Goal: Task Accomplishment & Management: Complete application form

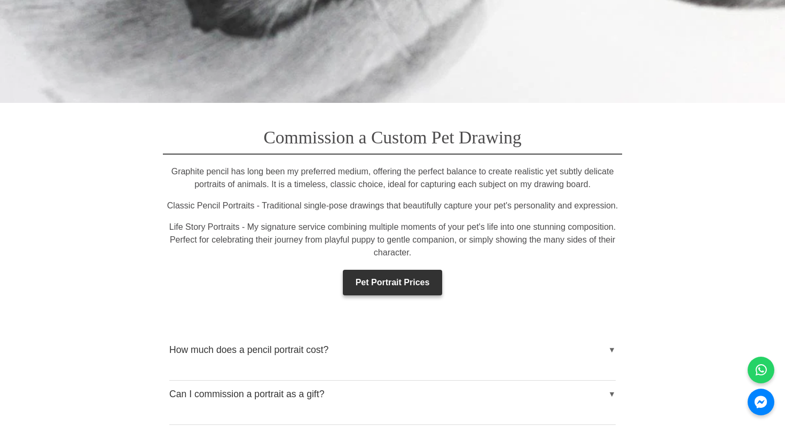
scroll to position [1504, 0]
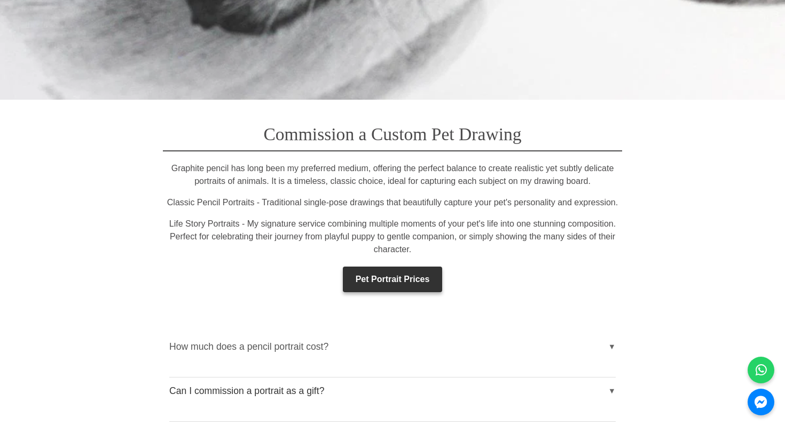
click at [420, 335] on button "How much does a pencil portrait cost?" at bounding box center [392, 347] width 446 height 27
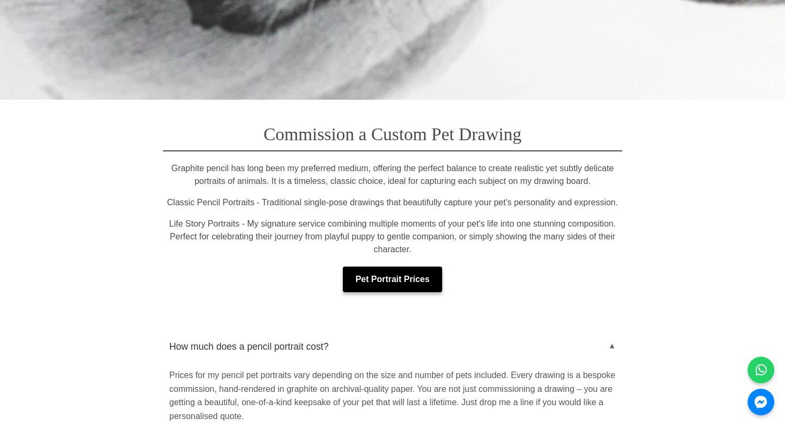
click at [407, 284] on link "Pet Portrait Prices" at bounding box center [393, 280] width 100 height 26
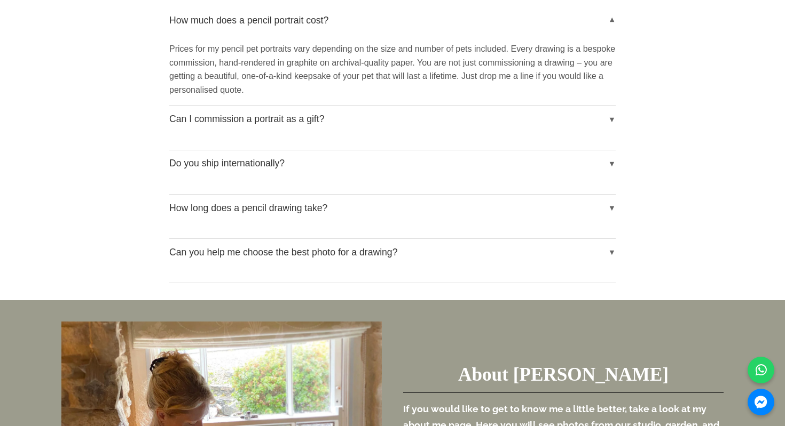
scroll to position [2097, 0]
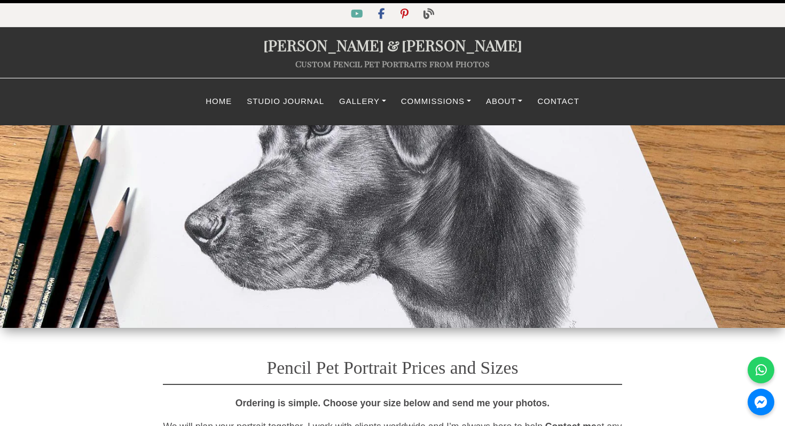
select select "GBP"
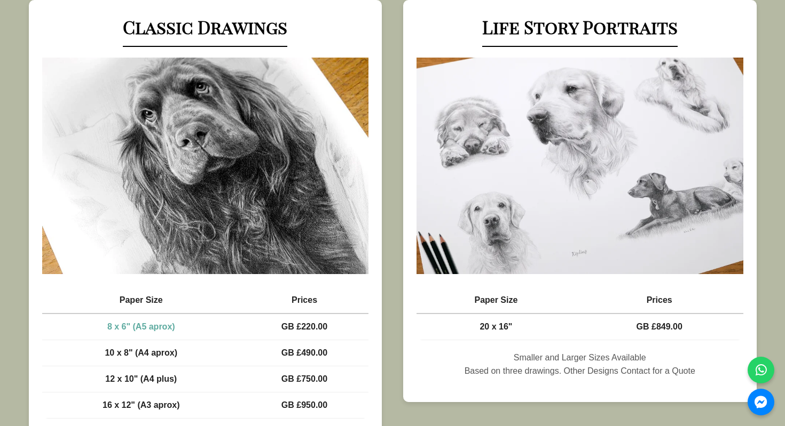
scroll to position [701, 0]
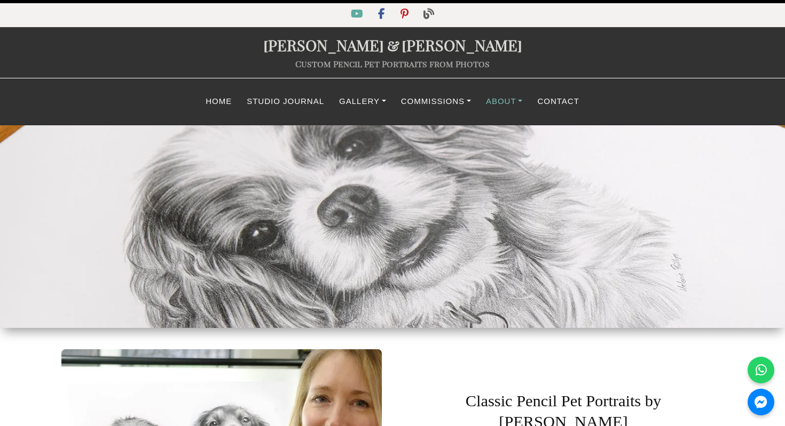
click at [513, 103] on link "About" at bounding box center [504, 101] width 52 height 21
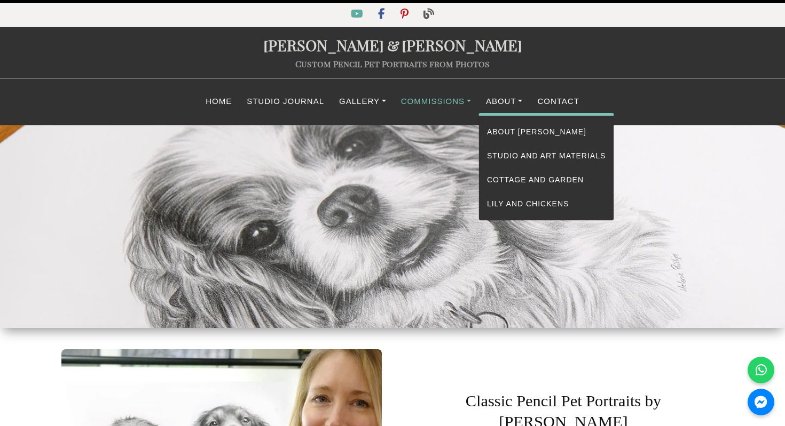
click at [439, 106] on link "Commissions" at bounding box center [435, 101] width 85 height 21
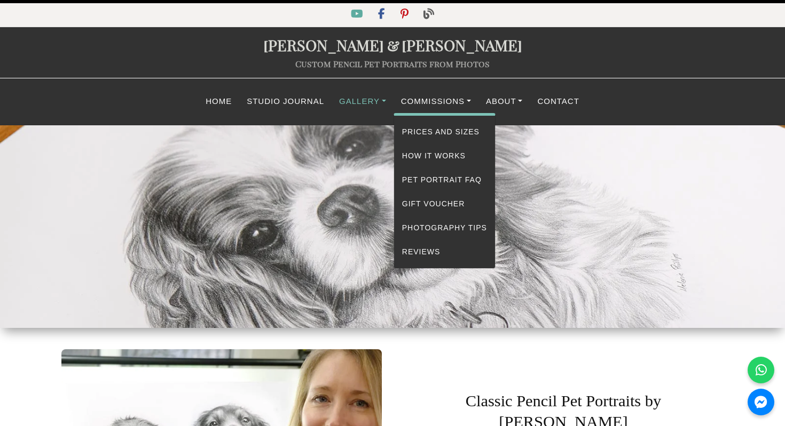
click at [369, 109] on link "Gallery" at bounding box center [362, 101] width 62 height 21
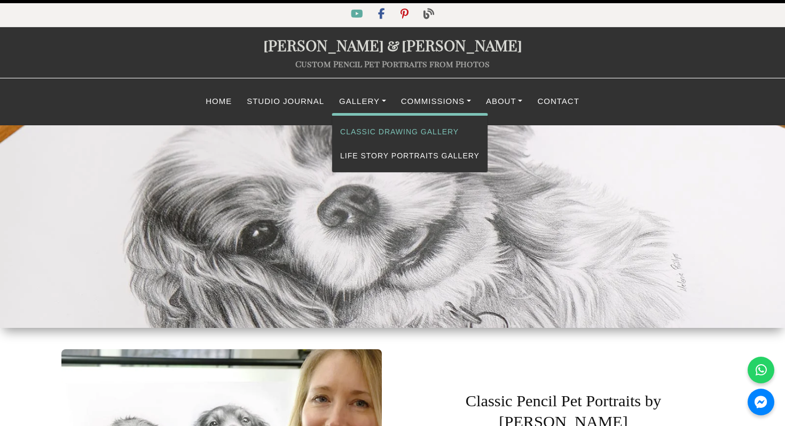
click at [373, 125] on link "Classic Drawing Gallery" at bounding box center [409, 132] width 155 height 24
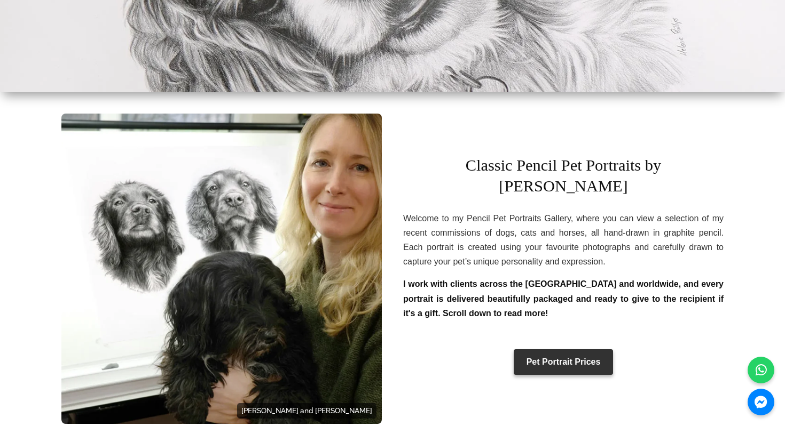
scroll to position [301, 0]
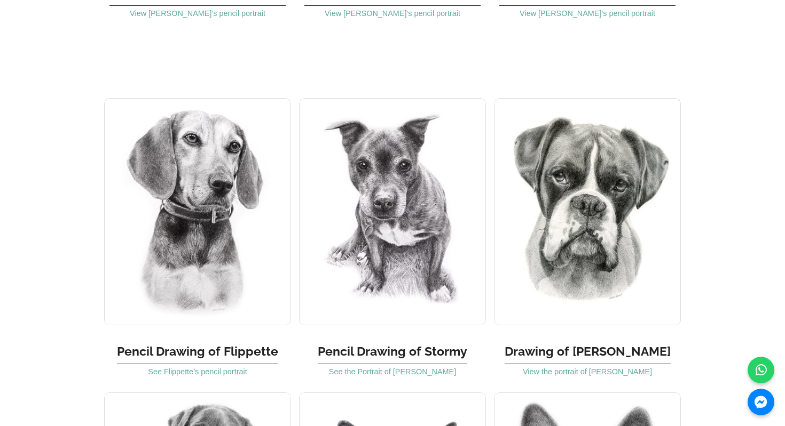
scroll to position [2851, 0]
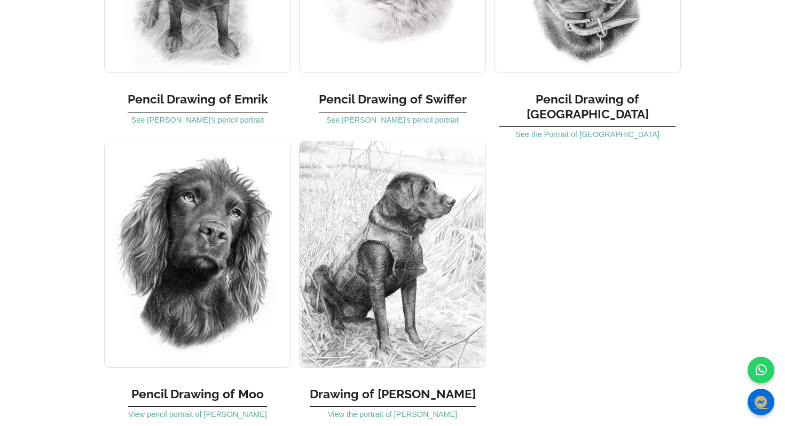
click at [760, 407] on icon "Messenger" at bounding box center [760, 402] width 13 height 13
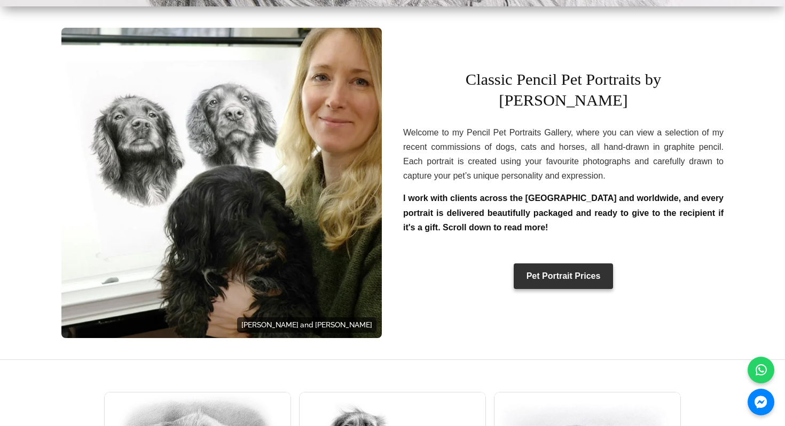
scroll to position [0, 0]
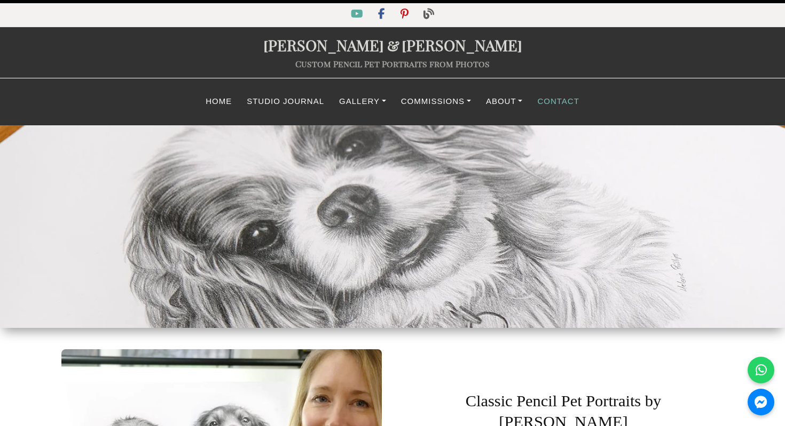
click at [566, 105] on link "Contact" at bounding box center [557, 101] width 57 height 21
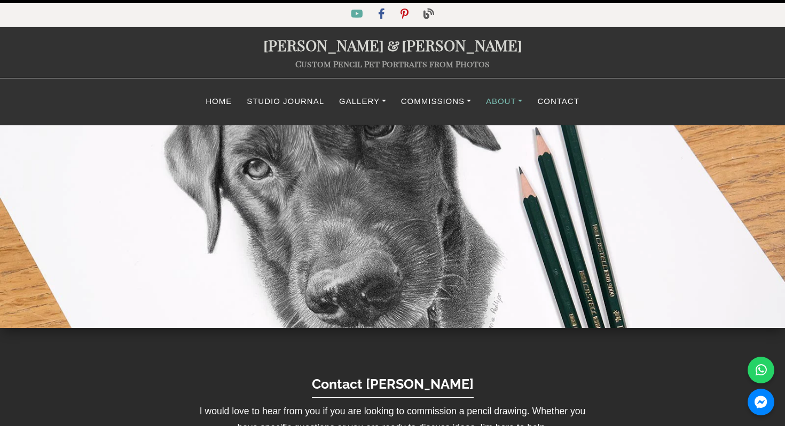
click at [495, 101] on link "About" at bounding box center [504, 101] width 52 height 21
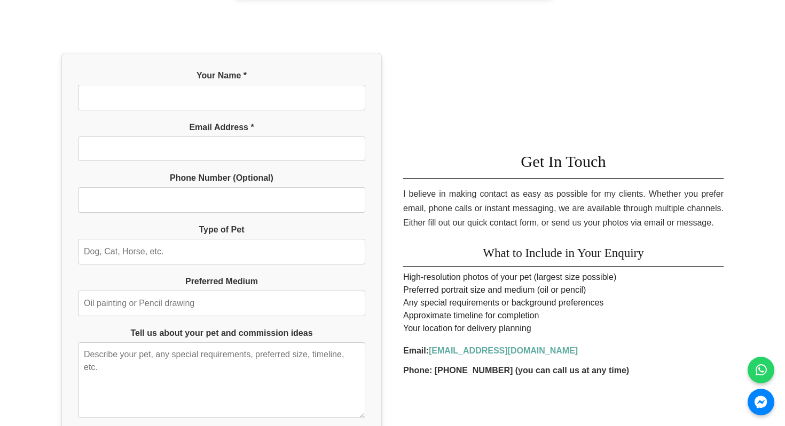
scroll to position [972, 0]
click at [318, 95] on form "Your Name * Email Address * Phone Number (Optional) Type of Pet Preferred Mediu…" at bounding box center [221, 262] width 287 height 385
click at [312, 94] on input "Your Name *" at bounding box center [221, 98] width 287 height 26
type input "[PERSON_NAME]"
type input "[PERSON_NAME][EMAIL_ADDRESS][PERSON_NAME][DOMAIN_NAME]"
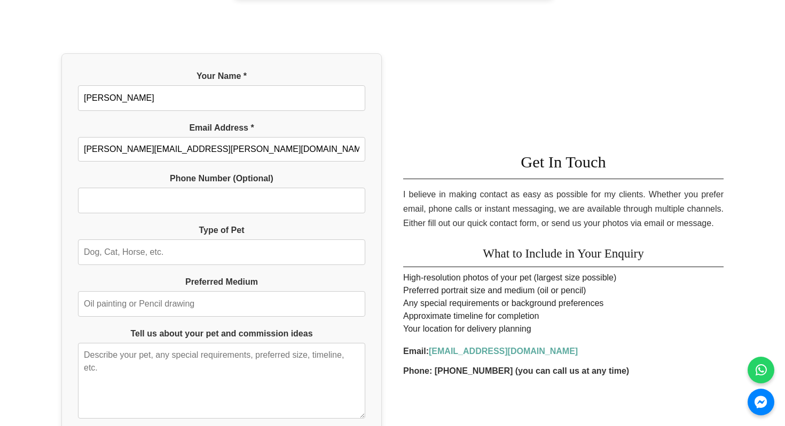
type input "8189128630"
type input "[PERSON_NAME][EMAIL_ADDRESS][PERSON_NAME][DOMAIN_NAME]"
type input "Dog"
type input "Pencil Drawing"
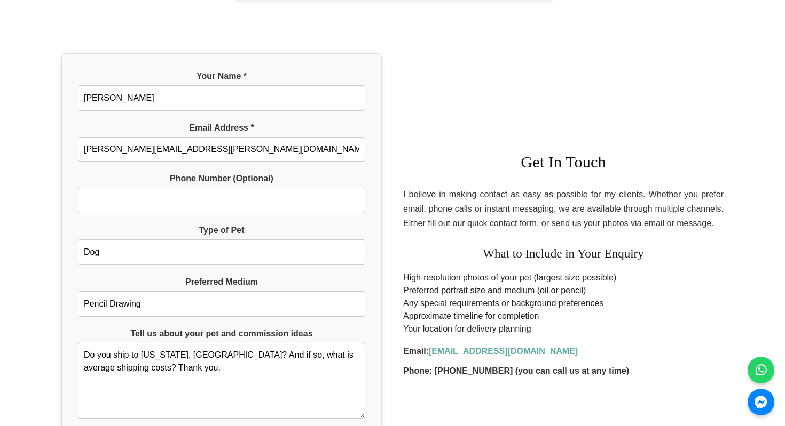
type textarea "Do you ship to California, US? And if so, what is average shipping costs? Thank…"
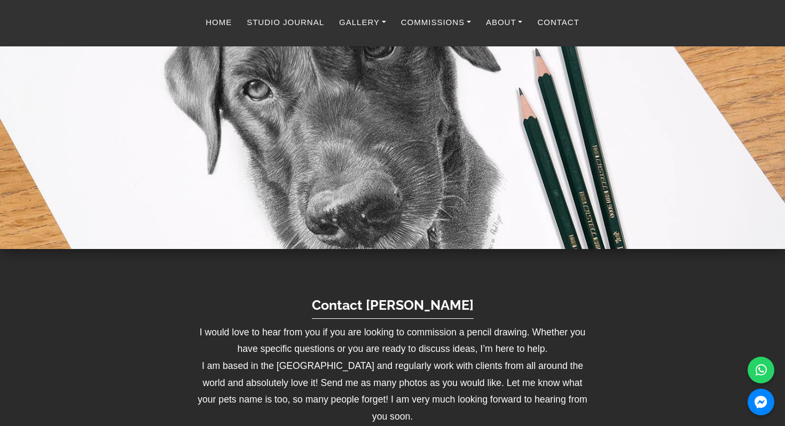
scroll to position [0, 0]
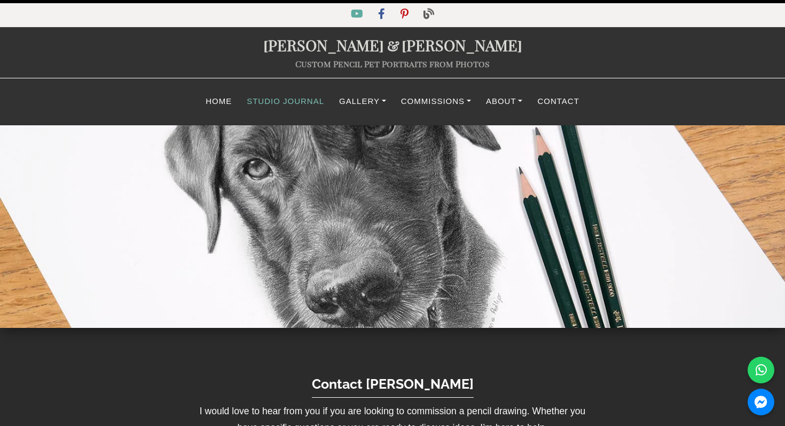
click at [295, 107] on link "Studio Journal" at bounding box center [285, 101] width 92 height 21
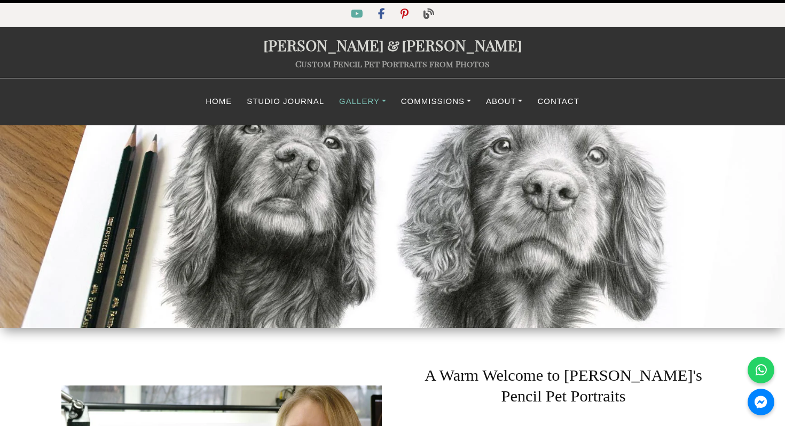
click at [355, 103] on link "Gallery" at bounding box center [362, 101] width 62 height 21
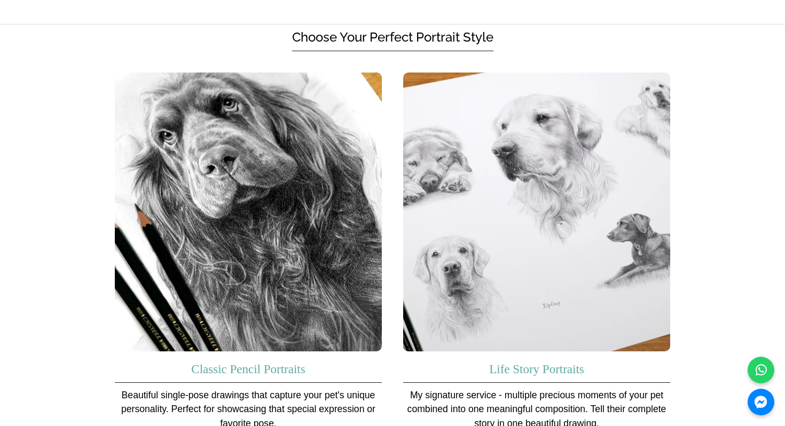
scroll to position [698, 0]
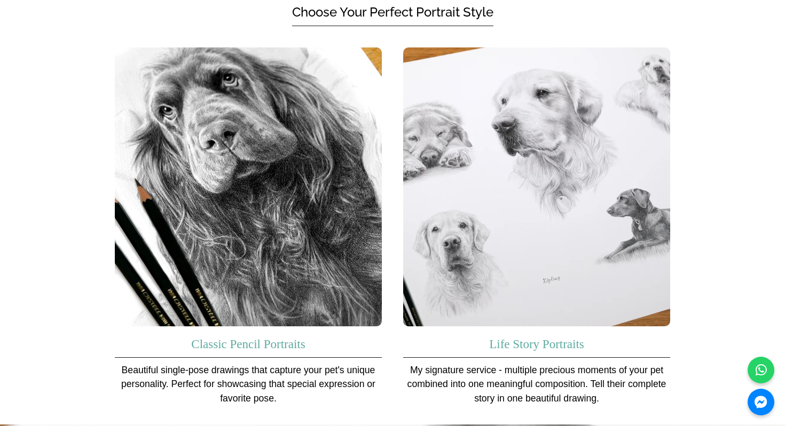
click at [314, 215] on img at bounding box center [248, 188] width 267 height 280
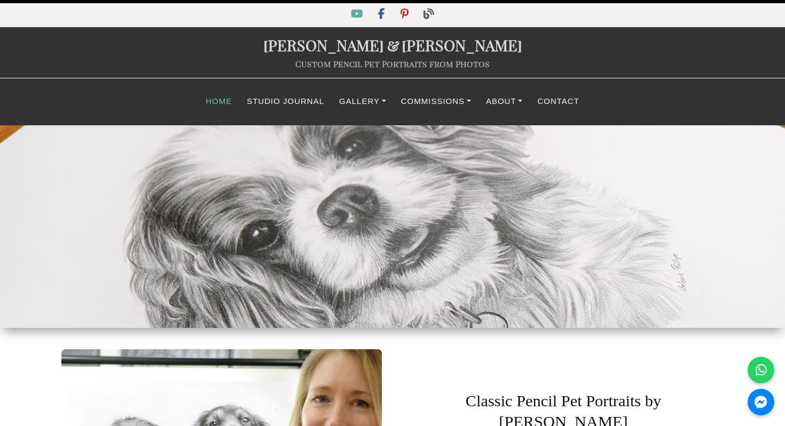
click at [218, 106] on link "Home" at bounding box center [218, 101] width 41 height 21
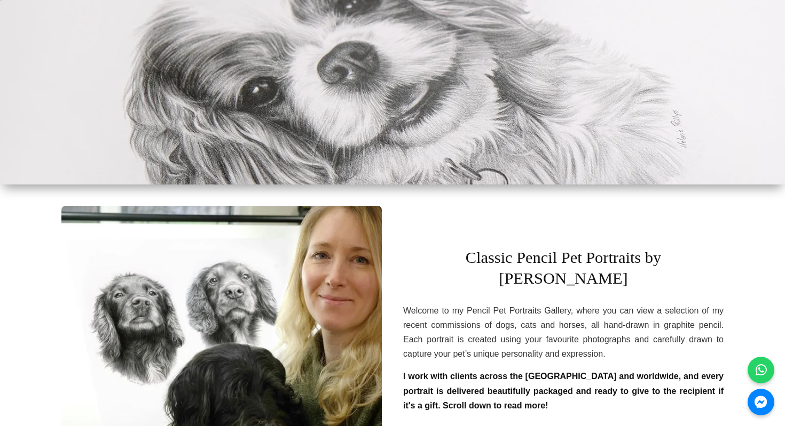
scroll to position [299, 0]
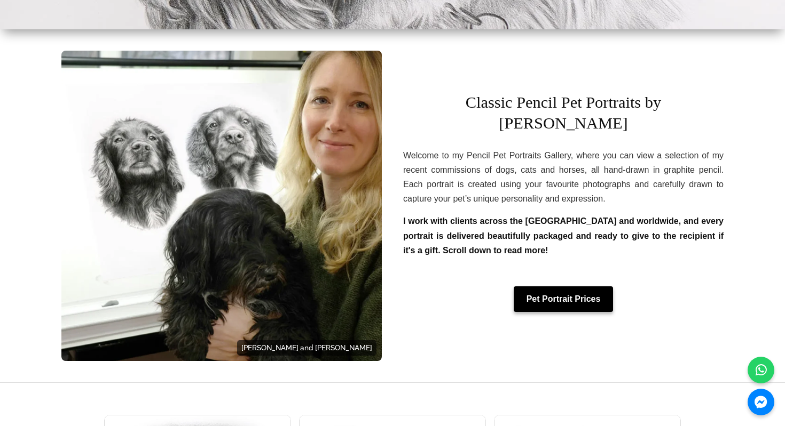
click at [551, 289] on link "Pet Portrait Prices" at bounding box center [563, 300] width 100 height 26
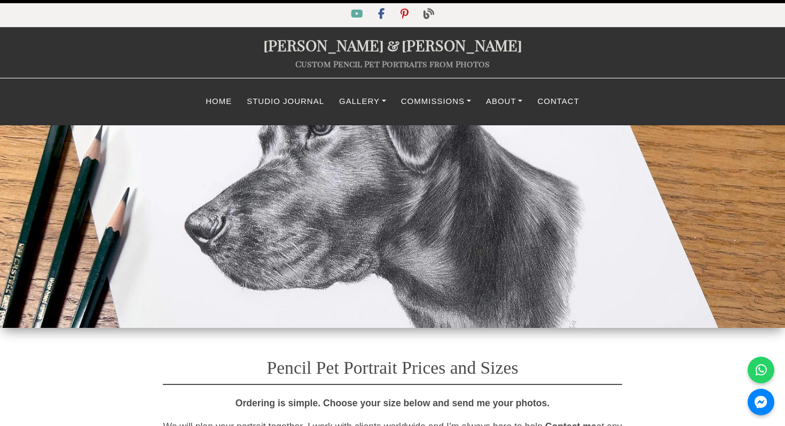
select select "GBP"
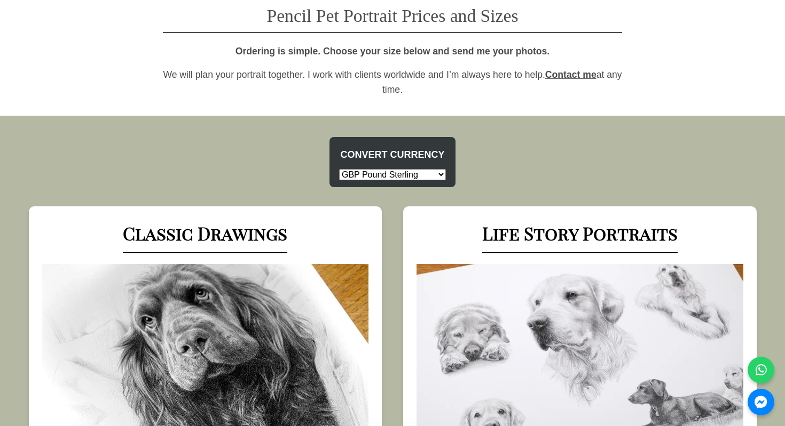
scroll to position [440, 0]
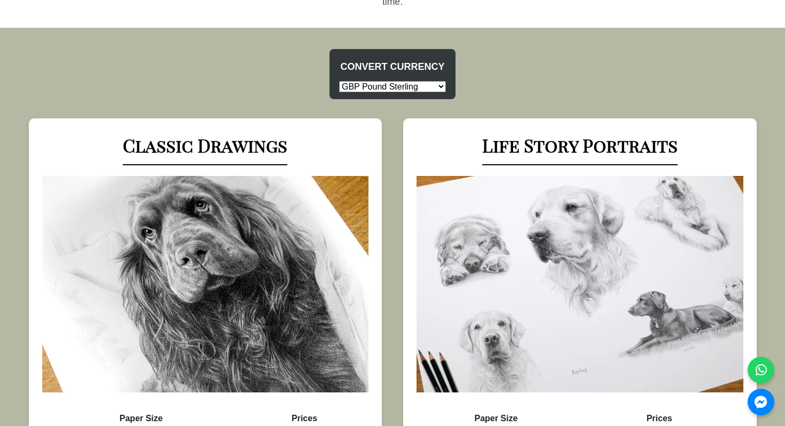
click at [408, 88] on select "USD US Dollar EUR Euro GBP Pound Sterling AUD Australian Dollar CAD Canadian Do…" at bounding box center [392, 86] width 107 height 11
click at [403, 176] on div "Life Story Portraits Life Story Pencil Portrait Example Paper Size Prices 20 x …" at bounding box center [579, 319] width 353 height 402
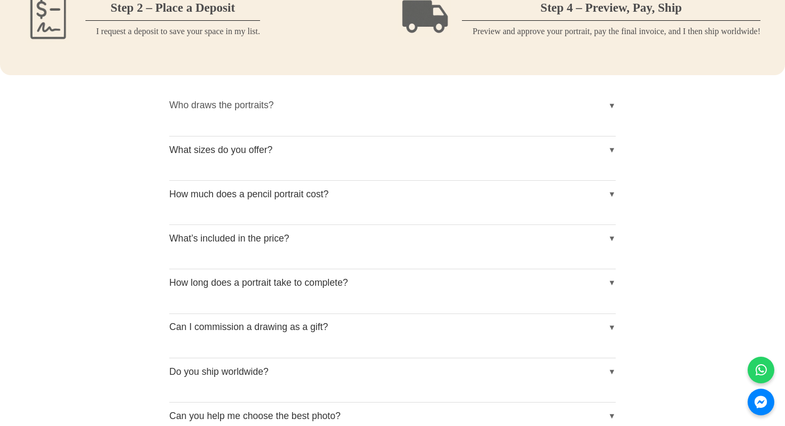
scroll to position [1292, 0]
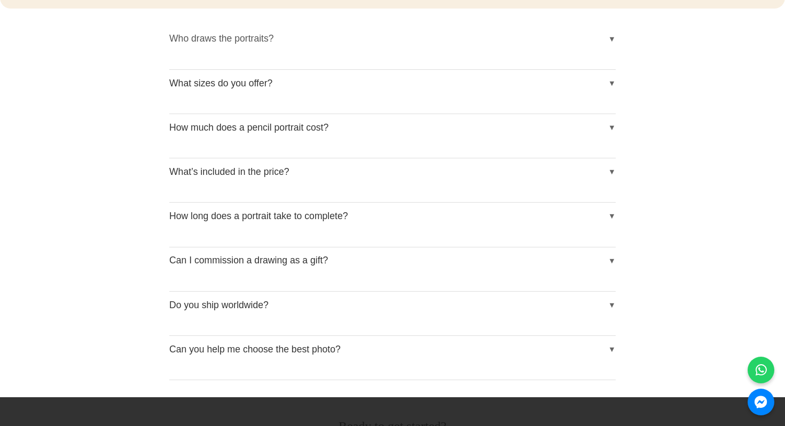
click at [396, 46] on button "Who draws the portraits?" at bounding box center [392, 39] width 446 height 27
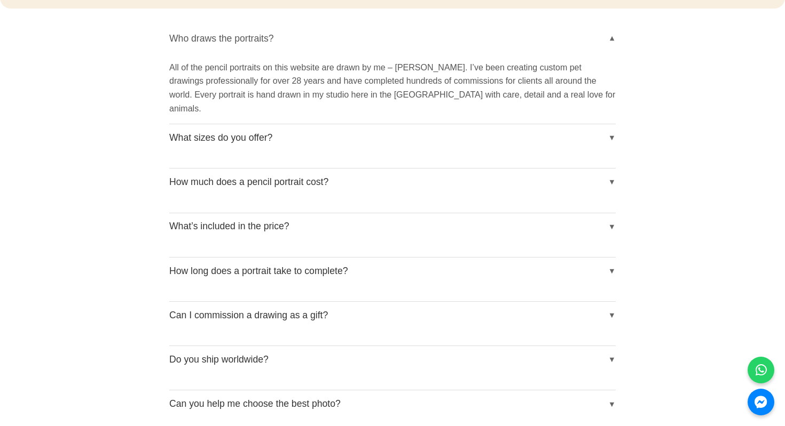
click at [396, 46] on button "Who draws the portraits?" at bounding box center [392, 39] width 446 height 27
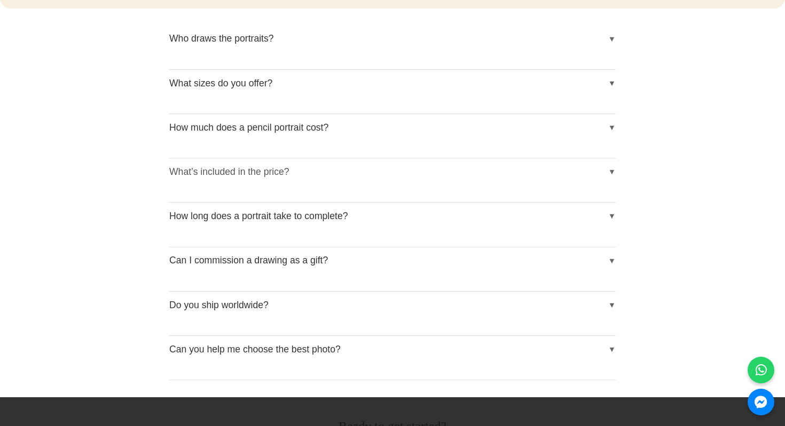
click at [385, 175] on button "What’s included in the price?" at bounding box center [392, 172] width 446 height 27
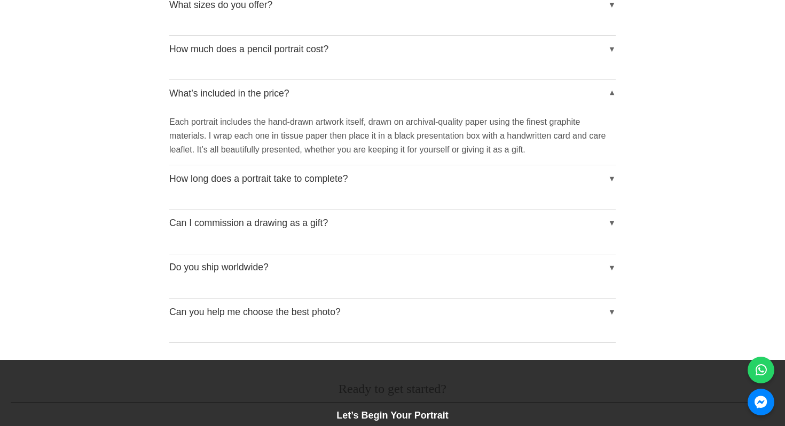
scroll to position [1391, 0]
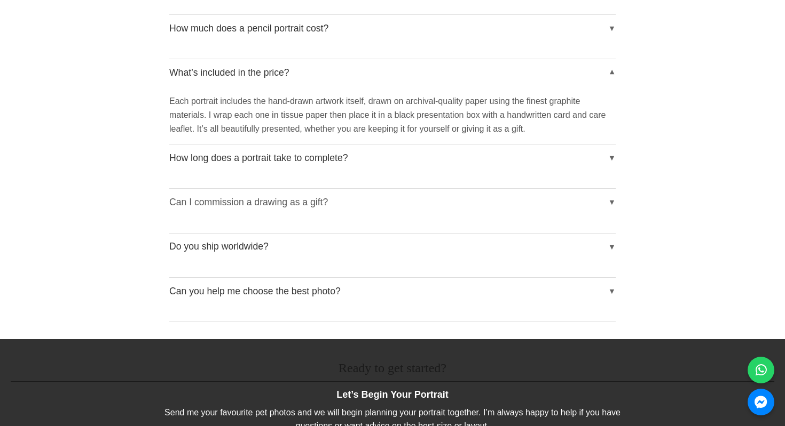
click at [371, 211] on button "Can I commission a drawing as a gift?" at bounding box center [392, 202] width 446 height 27
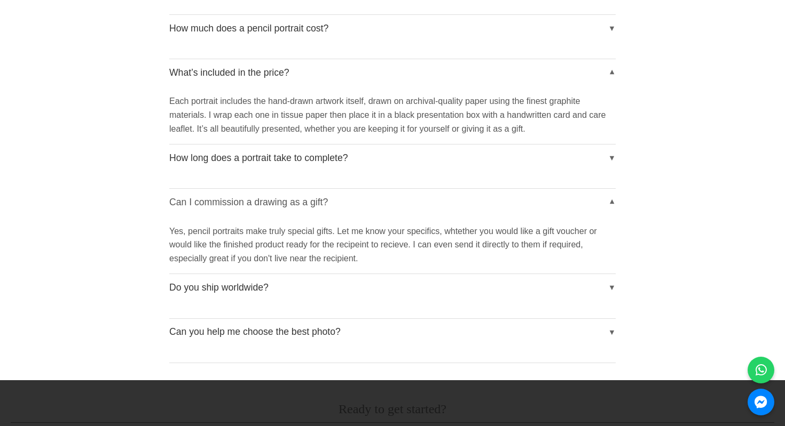
click at [371, 211] on button "Can I commission a drawing as a gift?" at bounding box center [392, 202] width 446 height 27
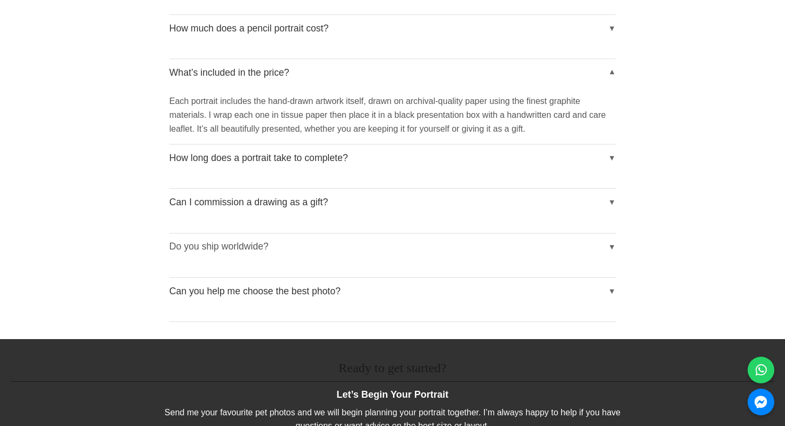
click at [408, 256] on button "Do you ship worldwide?" at bounding box center [392, 247] width 446 height 27
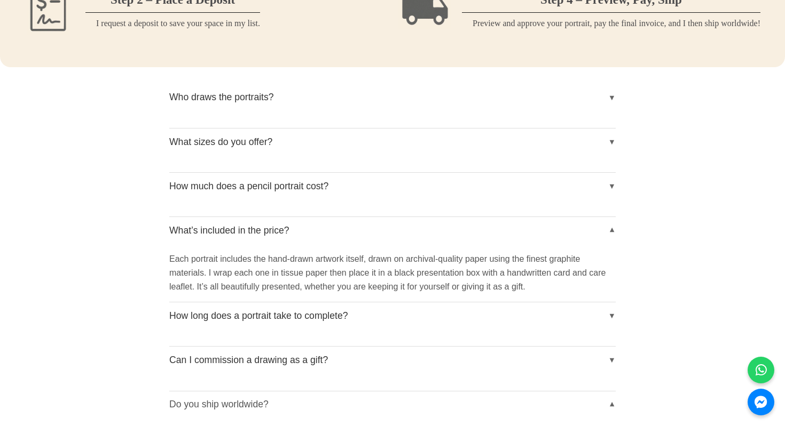
scroll to position [1231, 0]
